Goal: Navigation & Orientation: Find specific page/section

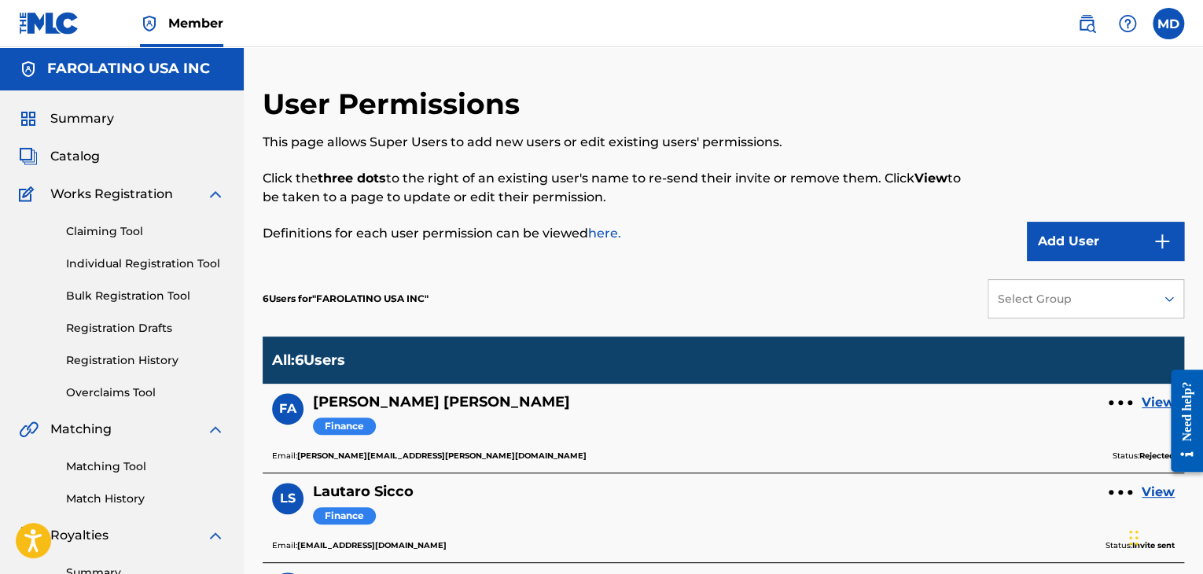
click at [1183, 26] on label at bounding box center [1168, 23] width 31 height 31
click at [1169, 24] on input "MD [PERSON_NAME] [PERSON_NAME][EMAIL_ADDRESS][DOMAIN_NAME] Notification Prefere…" at bounding box center [1169, 24] width 0 height 0
click at [172, 25] on span "Member" at bounding box center [195, 23] width 55 height 18
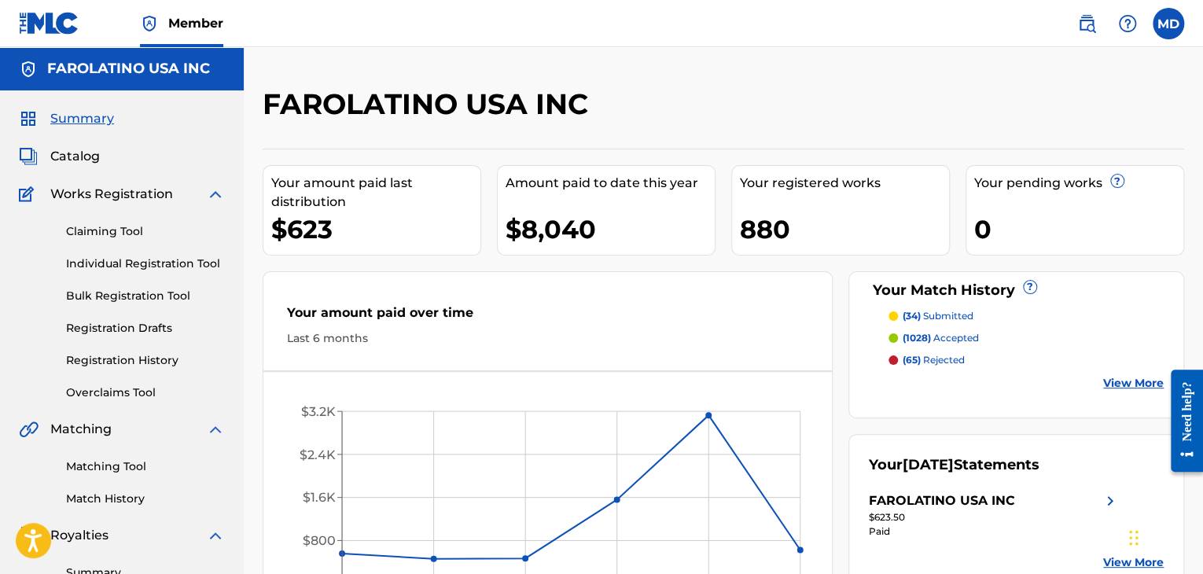
click at [413, 98] on h2 "FAROLATINO USA INC" at bounding box center [430, 104] width 334 height 35
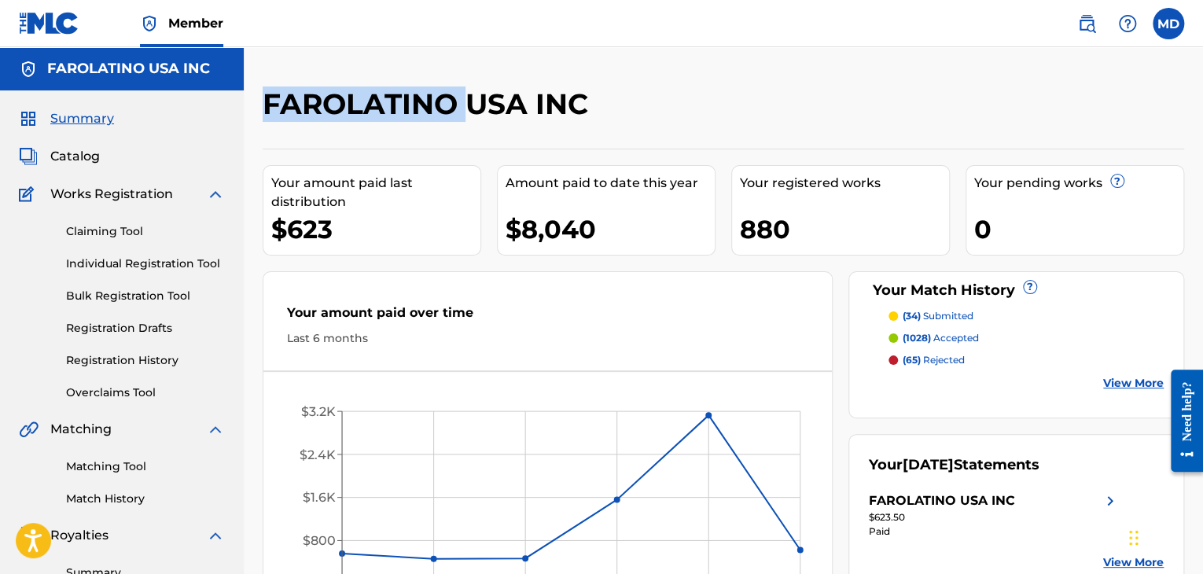
click at [413, 98] on h2 "FAROLATINO USA INC" at bounding box center [430, 104] width 334 height 35
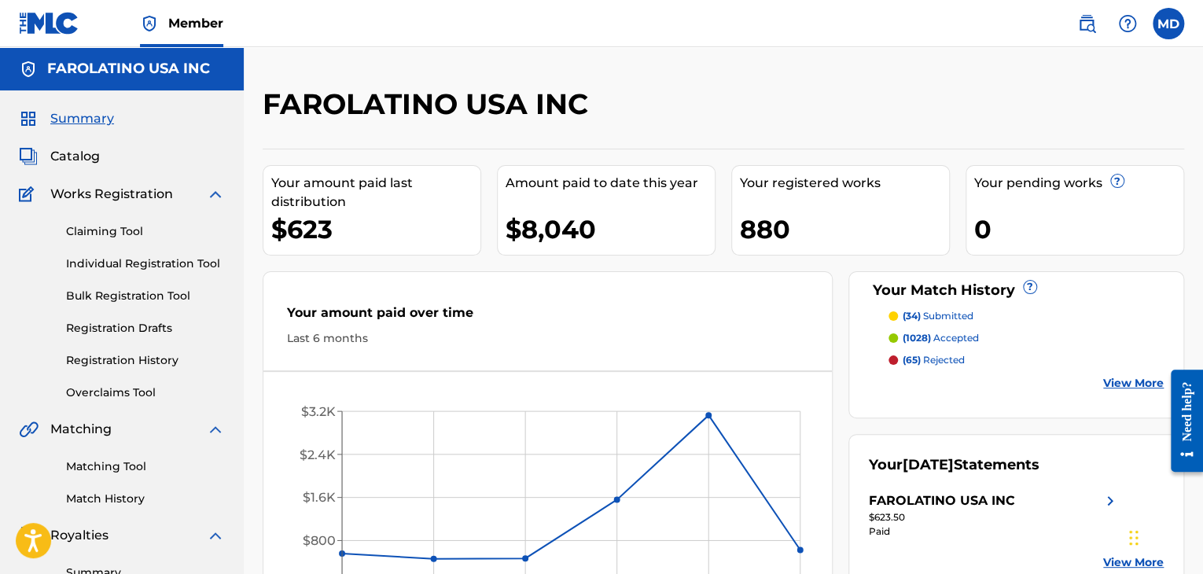
click at [388, 42] on nav "Member MD MD [PERSON_NAME] [PERSON_NAME][EMAIL_ADDRESS][DOMAIN_NAME] Notificati…" at bounding box center [601, 23] width 1203 height 47
